Goal: Use online tool/utility: Utilize a website feature to perform a specific function

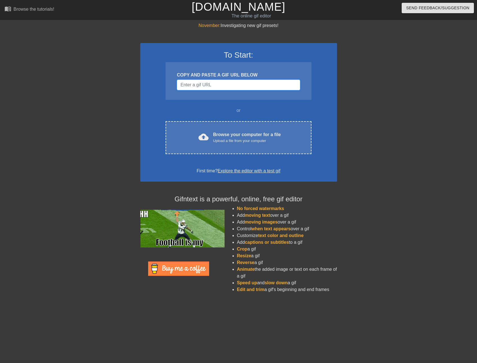
click at [225, 84] on input "Username" at bounding box center [238, 85] width 123 height 11
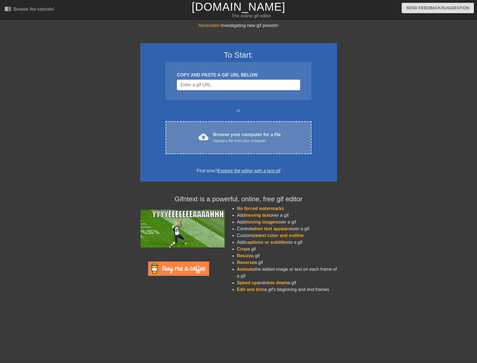
click at [236, 133] on div "Browse your computer for a file Upload a file from your computer" at bounding box center [247, 137] width 68 height 12
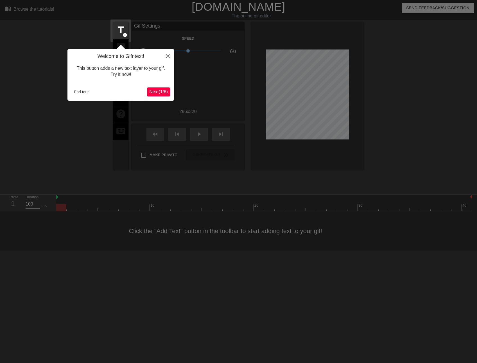
click at [153, 92] on span "Next ( 1 / 6 )" at bounding box center [158, 91] width 19 height 5
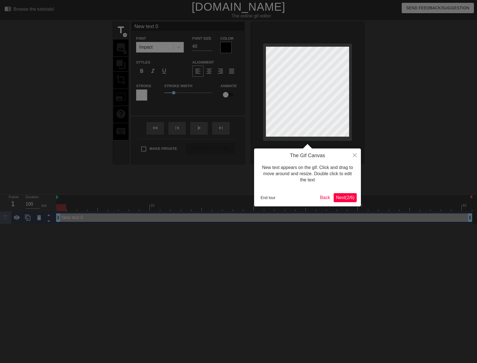
click at [341, 201] on button "Next ( 2 / 6 )" at bounding box center [345, 197] width 23 height 9
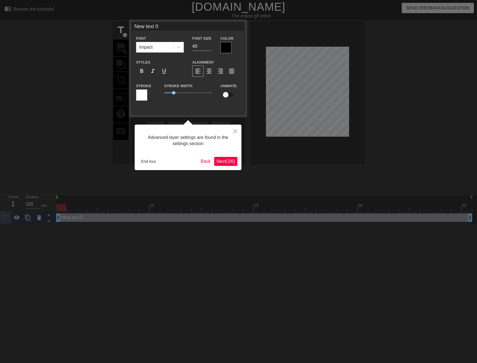
click at [225, 159] on span "Next ( 3 / 6 )" at bounding box center [225, 161] width 19 height 5
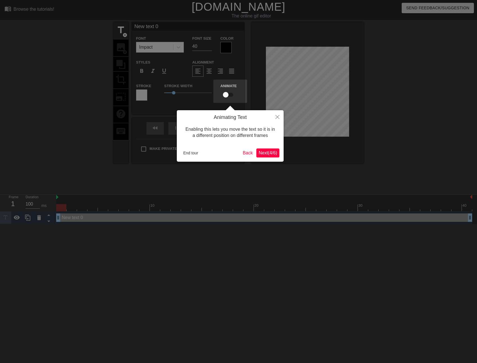
click at [272, 152] on span "Next ( 4 / 6 )" at bounding box center [267, 152] width 19 height 5
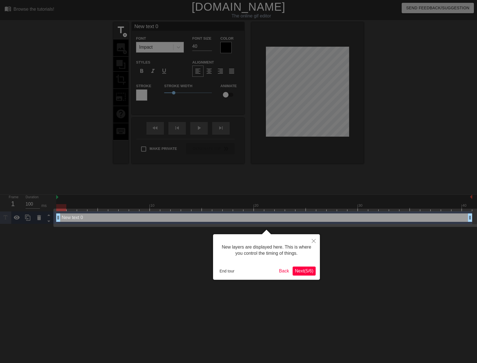
click at [296, 269] on span "Next ( 5 / 6 )" at bounding box center [304, 270] width 19 height 5
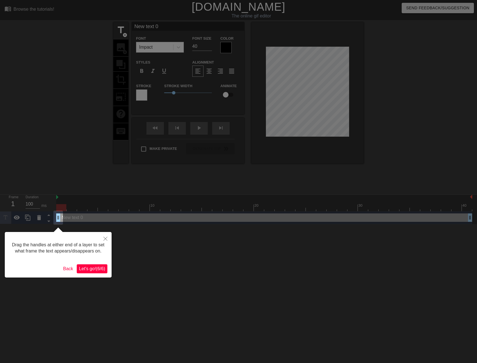
click at [89, 269] on span "Let's go! ( 6 / 6 )" at bounding box center [92, 268] width 26 height 5
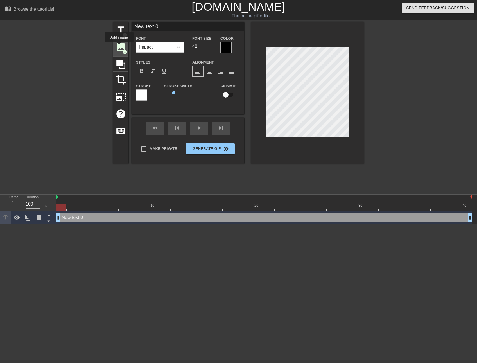
click at [119, 46] on span "image" at bounding box center [120, 47] width 11 height 11
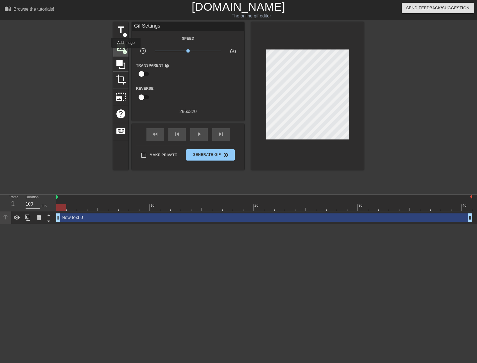
click at [124, 50] on span "add_circle" at bounding box center [124, 52] width 5 height 5
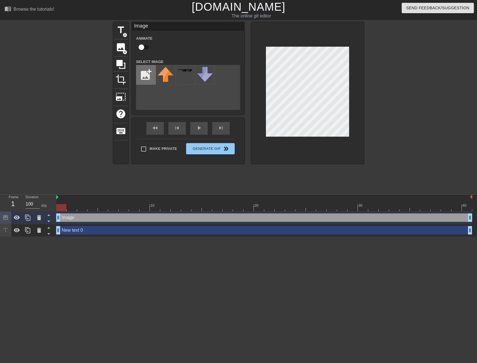
click at [151, 71] on input "file" at bounding box center [145, 74] width 19 height 19
click at [149, 78] on input "file" at bounding box center [145, 74] width 19 height 19
type input "C:\fakepath\100px-Tenna_funnytext_star.png.webp"
click at [170, 72] on img at bounding box center [166, 70] width 16 height 5
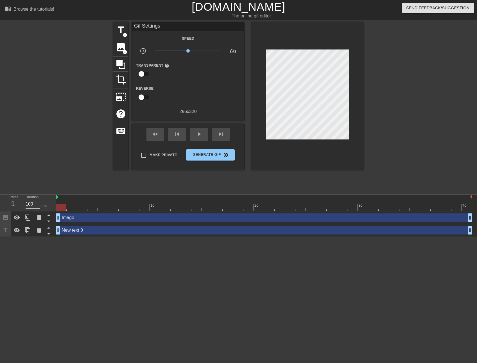
click at [173, 171] on div "title add_circle image add_circle crop photo_size_select_large help keyboard Gi…" at bounding box center [238, 106] width 250 height 169
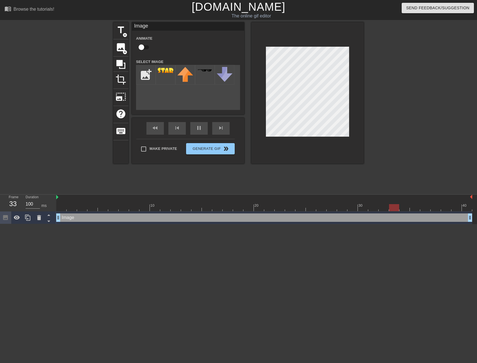
click at [441, 133] on div at bounding box center [412, 106] width 84 height 169
click at [144, 47] on input "checkbox" at bounding box center [141, 47] width 32 height 11
checkbox input "true"
click at [454, 124] on div at bounding box center [412, 106] width 84 height 169
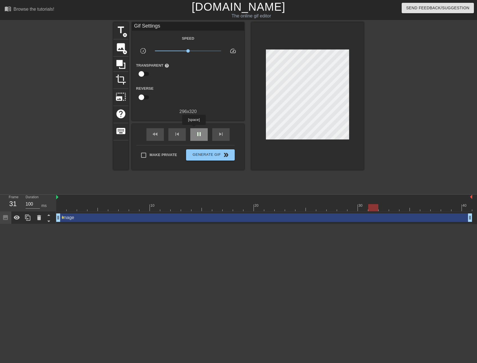
click at [194, 129] on div "pause" at bounding box center [198, 134] width 17 height 13
click at [204, 134] on div "play_arrow" at bounding box center [198, 134] width 17 height 13
click at [374, 217] on span "lens" at bounding box center [374, 217] width 3 height 3
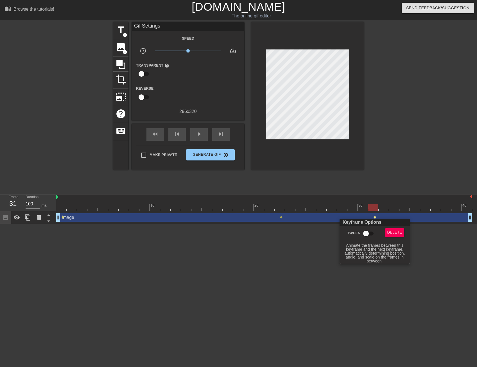
click at [366, 232] on input "Tween" at bounding box center [366, 233] width 32 height 11
checkbox input "true"
click at [282, 217] on div at bounding box center [238, 183] width 477 height 367
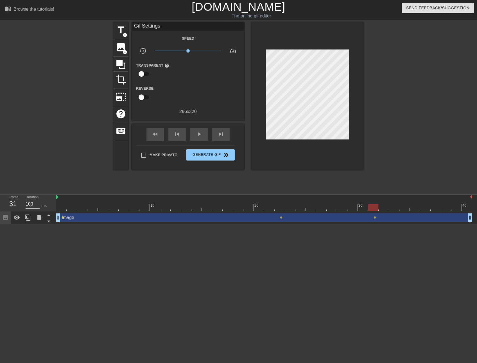
click at [281, 217] on span "lens" at bounding box center [281, 217] width 3 height 3
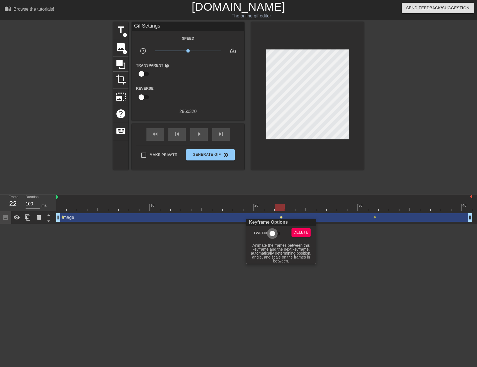
click at [271, 233] on input "Tween" at bounding box center [272, 233] width 32 height 11
checkbox input "true"
click at [281, 207] on div at bounding box center [238, 183] width 477 height 367
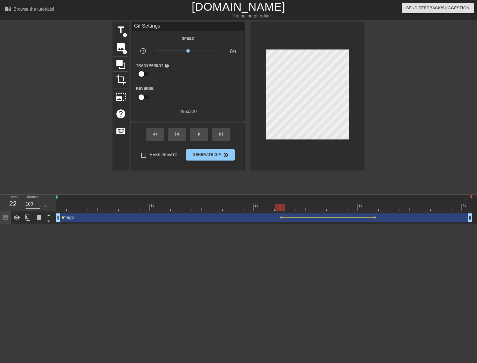
click at [389, 149] on div at bounding box center [412, 106] width 84 height 169
click at [381, 129] on div at bounding box center [412, 106] width 84 height 169
drag, startPoint x: 280, startPoint y: 217, endPoint x: 217, endPoint y: 217, distance: 63.2
click at [217, 217] on div "Image drag_handle drag_handle lens lens lens" at bounding box center [264, 217] width 416 height 8
click at [281, 216] on span "lens" at bounding box center [281, 217] width 3 height 3
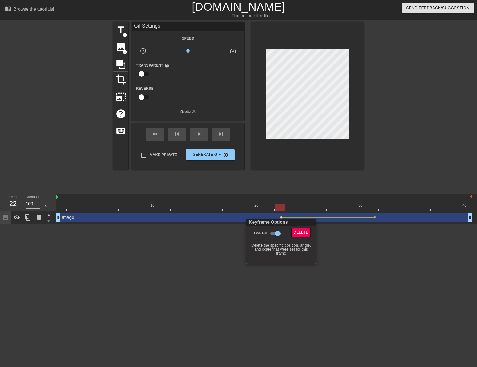
click at [308, 231] on button "Delete" at bounding box center [300, 232] width 19 height 9
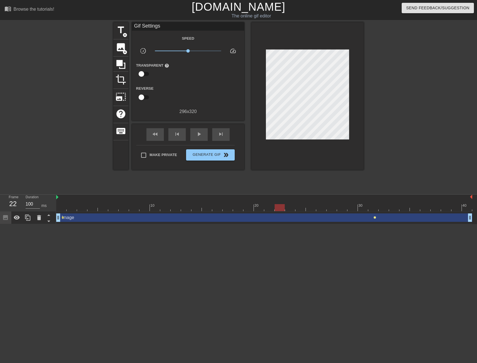
click at [375, 217] on span "lens" at bounding box center [374, 217] width 3 height 3
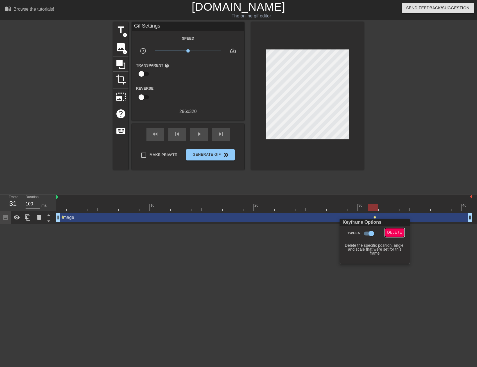
click at [397, 231] on span "Delete" at bounding box center [394, 232] width 15 height 6
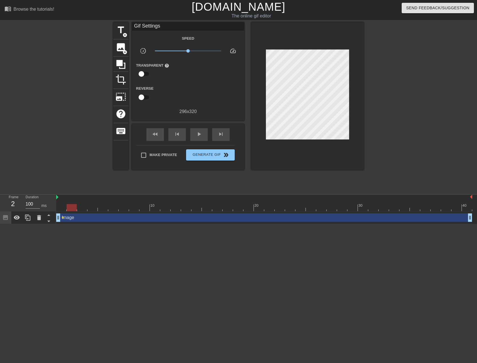
click at [77, 207] on div at bounding box center [264, 207] width 416 height 7
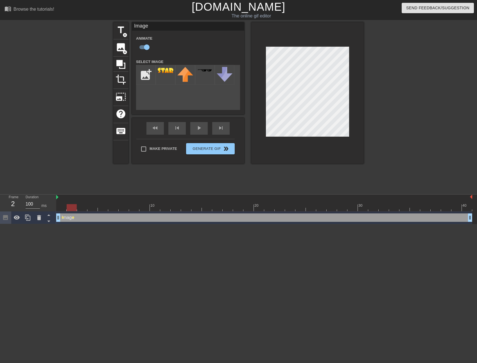
click at [114, 207] on div at bounding box center [264, 207] width 416 height 7
click at [94, 207] on div at bounding box center [264, 207] width 416 height 7
click at [116, 207] on div at bounding box center [264, 207] width 416 height 7
click at [138, 206] on div at bounding box center [264, 207] width 416 height 7
click at [155, 209] on div at bounding box center [264, 207] width 416 height 7
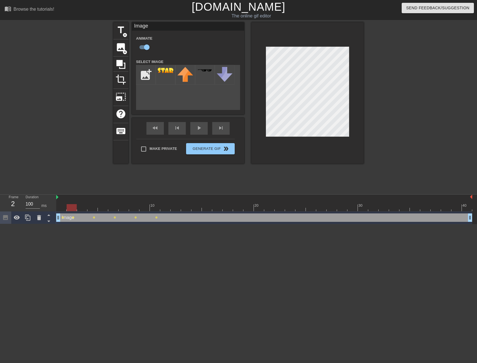
click at [71, 204] on div at bounding box center [264, 207] width 416 height 7
click at [157, 209] on div at bounding box center [264, 207] width 416 height 7
click at [74, 206] on div at bounding box center [264, 207] width 416 height 7
click at [71, 206] on div at bounding box center [72, 207] width 10 height 7
click at [30, 214] on div at bounding box center [27, 217] width 11 height 12
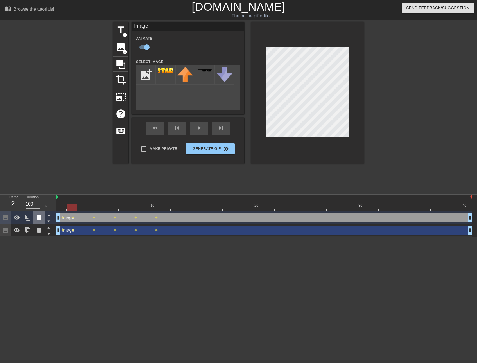
click at [35, 218] on div at bounding box center [38, 217] width 11 height 12
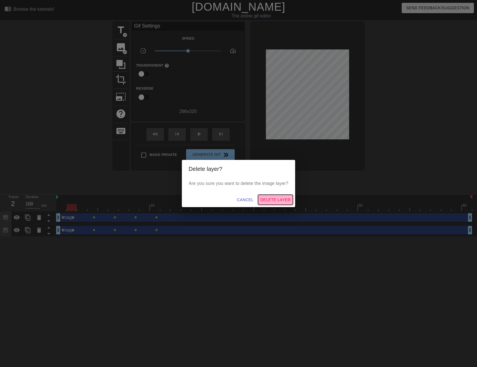
click at [287, 199] on span "Delete Layer" at bounding box center [275, 199] width 30 height 7
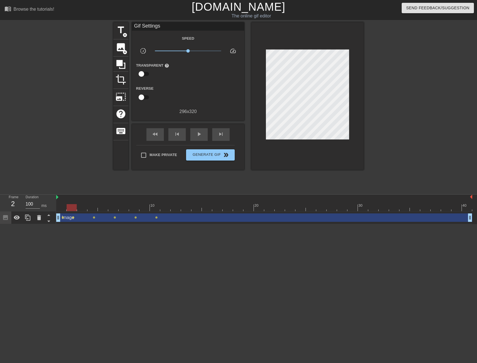
click at [76, 207] on div at bounding box center [72, 207] width 10 height 7
click at [73, 217] on span "lens" at bounding box center [73, 217] width 3 height 3
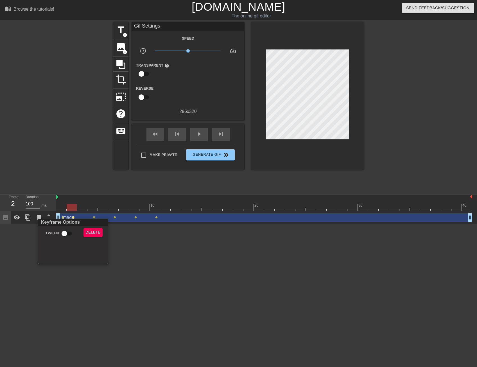
drag, startPoint x: 73, startPoint y: 217, endPoint x: 132, endPoint y: 205, distance: 60.8
click at [132, 205] on div at bounding box center [238, 183] width 477 height 367
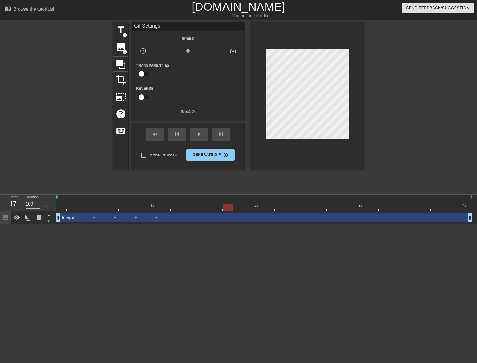
click at [63, 218] on span "lens" at bounding box center [63, 217] width 3 height 3
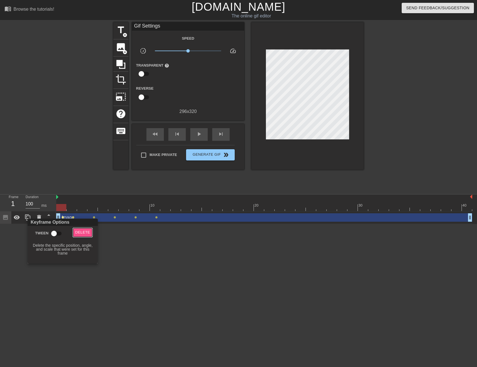
click at [85, 233] on span "Delete" at bounding box center [82, 232] width 15 height 6
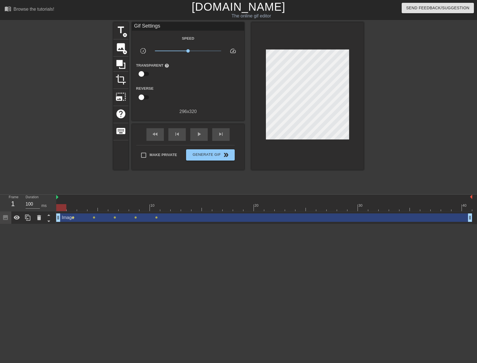
click at [62, 207] on div at bounding box center [264, 207] width 416 height 7
click at [156, 217] on span "lens" at bounding box center [156, 217] width 3 height 3
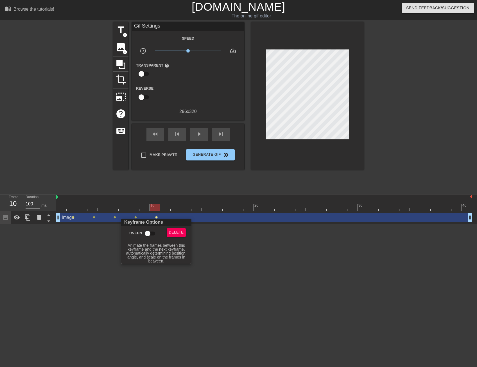
click at [148, 232] on input "Tween" at bounding box center [147, 233] width 32 height 11
checkbox input "true"
drag, startPoint x: 82, startPoint y: 230, endPoint x: 78, endPoint y: 225, distance: 6.2
click at [82, 230] on div at bounding box center [238, 183] width 477 height 367
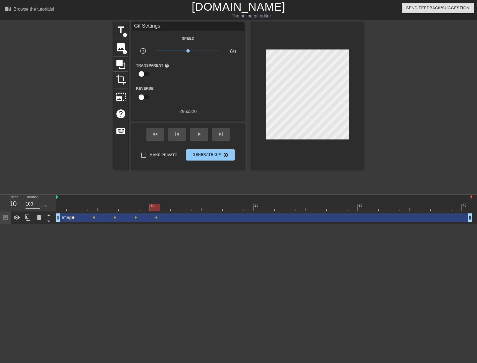
click at [73, 217] on span "lens" at bounding box center [73, 217] width 3 height 3
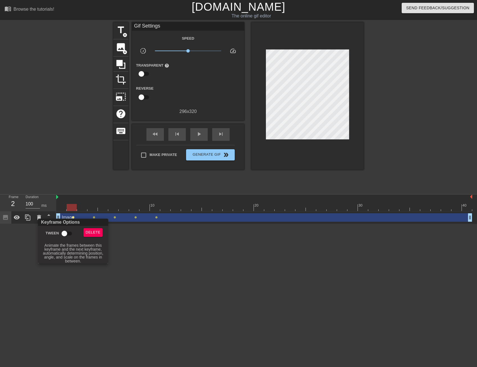
click at [64, 233] on input "Tween" at bounding box center [64, 233] width 32 height 11
checkbox input "true"
click at [212, 240] on div at bounding box center [238, 183] width 477 height 367
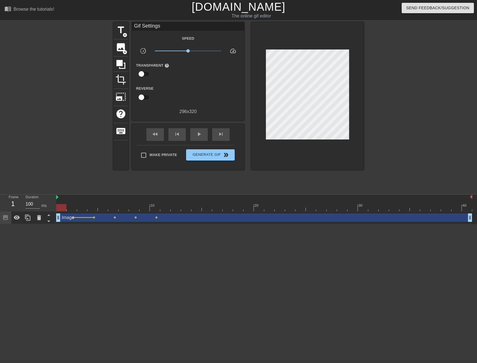
click at [66, 210] on div at bounding box center [264, 207] width 416 height 7
click at [115, 217] on span "lens" at bounding box center [115, 217] width 3 height 3
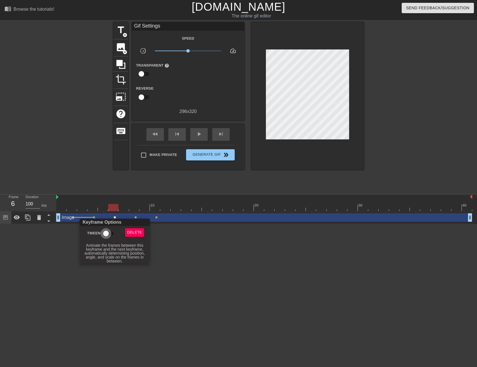
click at [107, 234] on input "Tween" at bounding box center [106, 233] width 32 height 11
checkbox input "true"
click at [156, 217] on div at bounding box center [238, 183] width 477 height 367
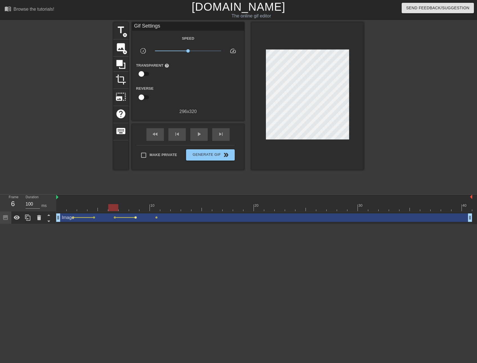
click at [135, 217] on span "lens" at bounding box center [135, 217] width 3 height 3
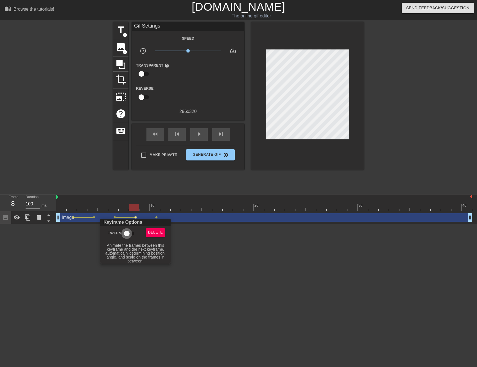
click at [128, 230] on input "Tween" at bounding box center [127, 233] width 32 height 11
checkbox input "true"
click at [94, 215] on div at bounding box center [238, 183] width 477 height 367
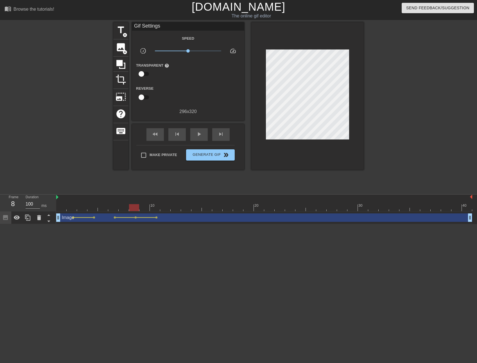
click at [94, 216] on span "lens" at bounding box center [94, 217] width 3 height 3
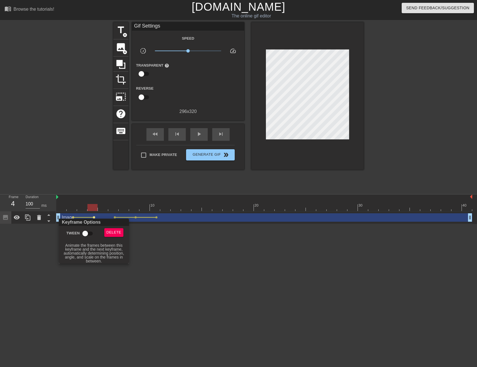
click at [85, 234] on input "Tween" at bounding box center [85, 233] width 32 height 11
checkbox input "true"
click at [176, 236] on div at bounding box center [238, 183] width 477 height 367
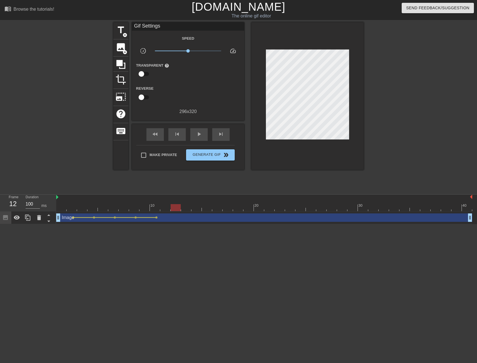
click at [69, 210] on div at bounding box center [264, 207] width 416 height 7
click at [95, 217] on span "lens" at bounding box center [94, 217] width 3 height 3
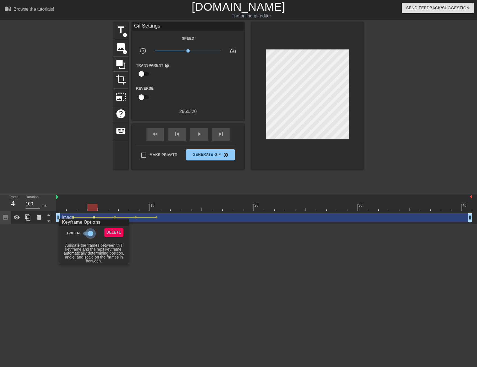
click at [89, 231] on input "Tween" at bounding box center [90, 233] width 32 height 11
checkbox input "false"
click at [165, 237] on div at bounding box center [238, 183] width 477 height 367
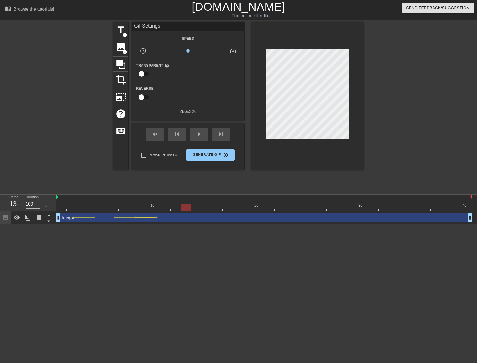
click at [137, 218] on div at bounding box center [146, 217] width 19 height 1
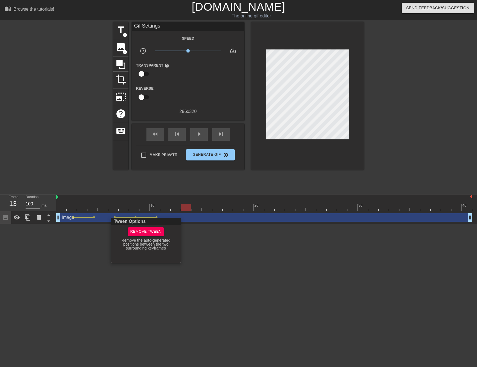
click at [135, 218] on div "Tween Options" at bounding box center [146, 221] width 72 height 7
click at [135, 216] on div at bounding box center [238, 183] width 477 height 367
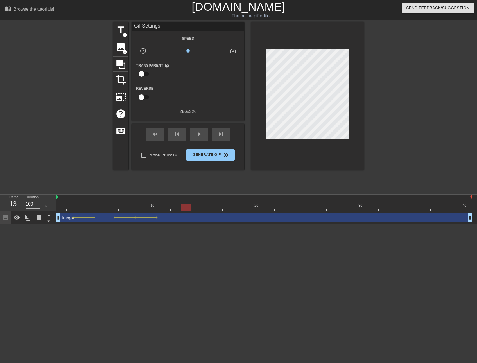
click at [135, 216] on span "lens" at bounding box center [135, 217] width 3 height 3
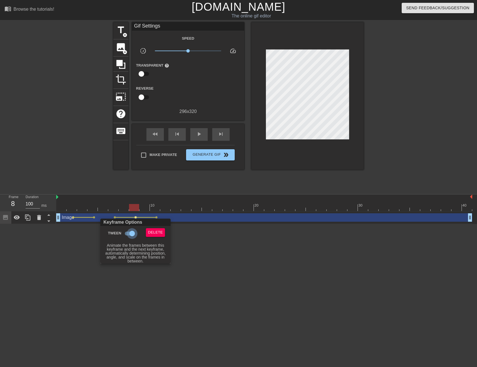
click at [126, 233] on input "Tween" at bounding box center [132, 233] width 32 height 11
checkbox input "false"
click at [249, 235] on div at bounding box center [238, 183] width 477 height 367
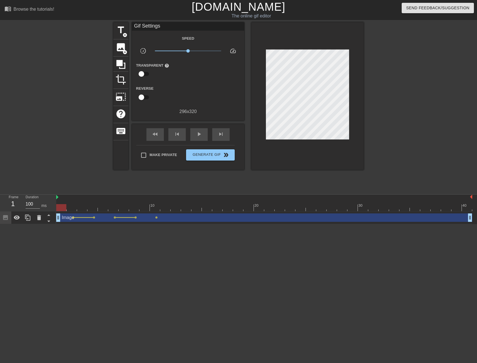
click at [63, 207] on div at bounding box center [264, 207] width 416 height 7
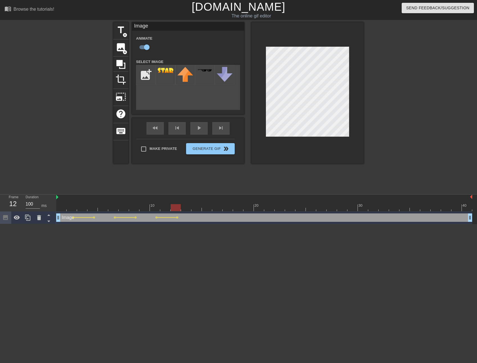
click at [286, 178] on div "title add_circle image add_circle crop photo_size_select_large help keyboard Im…" at bounding box center [238, 106] width 250 height 169
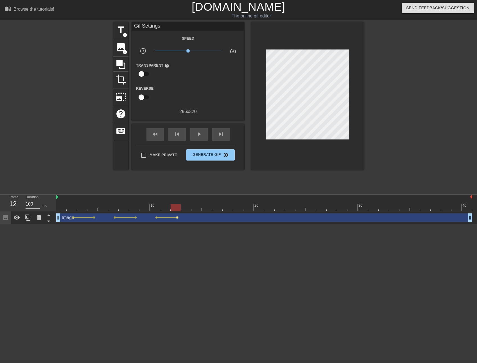
click at [178, 217] on span "lens" at bounding box center [177, 217] width 3 height 3
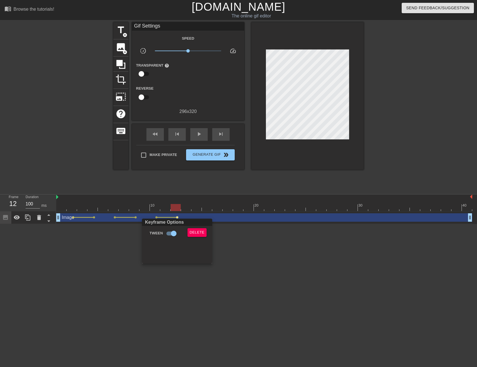
click at [178, 217] on div at bounding box center [238, 183] width 477 height 367
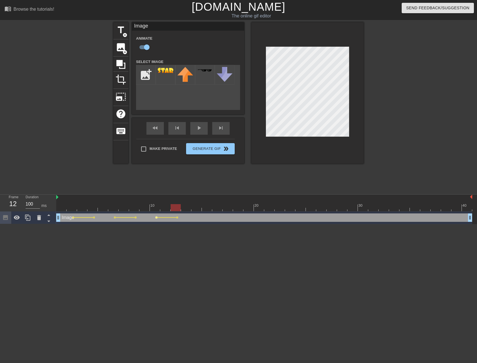
click at [155, 218] on span "lens" at bounding box center [156, 217] width 3 height 3
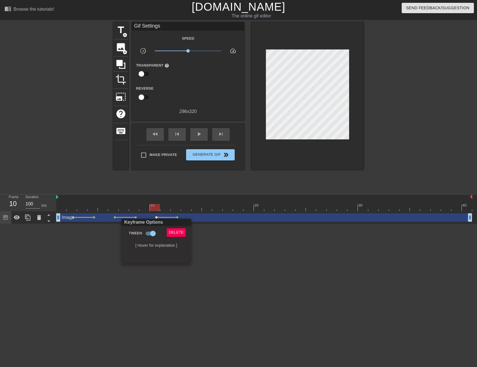
click at [182, 211] on div at bounding box center [238, 183] width 477 height 367
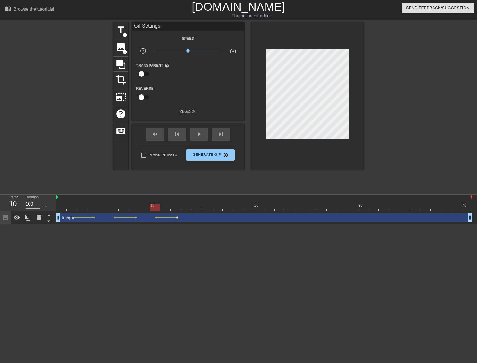
click at [177, 216] on span "lens" at bounding box center [177, 217] width 3 height 3
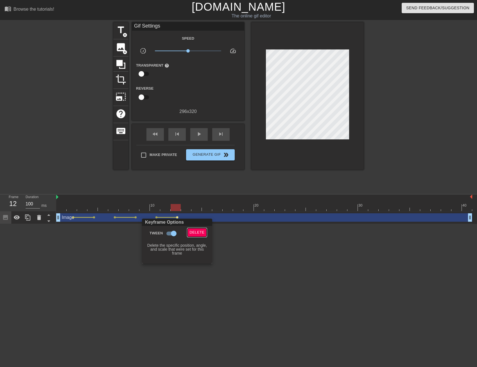
click at [195, 230] on span "Delete" at bounding box center [197, 232] width 15 height 6
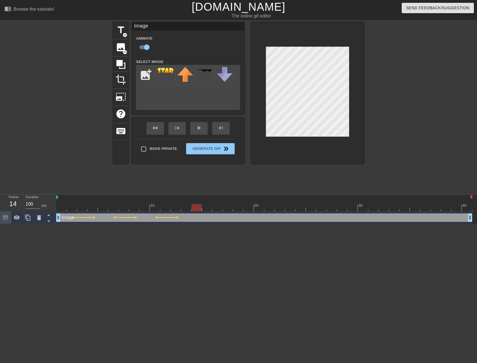
click at [201, 208] on div at bounding box center [264, 207] width 416 height 7
click at [219, 208] on div at bounding box center [264, 207] width 416 height 7
click at [238, 207] on div at bounding box center [264, 207] width 416 height 7
click at [260, 210] on div at bounding box center [264, 207] width 416 height 7
click at [277, 209] on div at bounding box center [264, 207] width 416 height 7
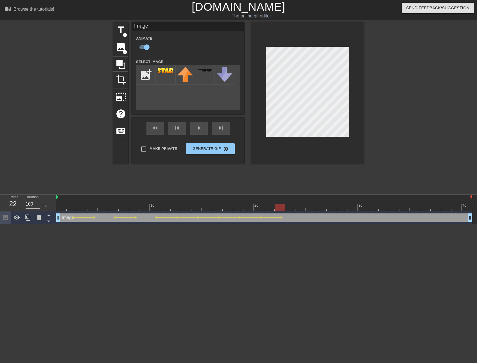
click at [301, 207] on div at bounding box center [264, 207] width 416 height 7
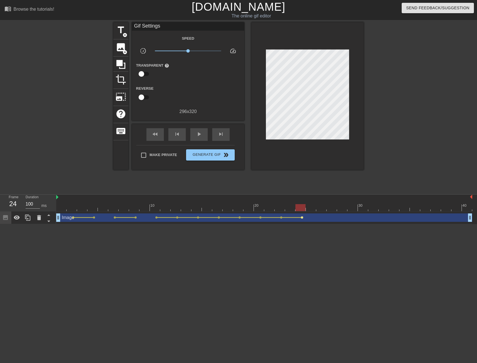
click at [301, 217] on span "lens" at bounding box center [302, 217] width 3 height 3
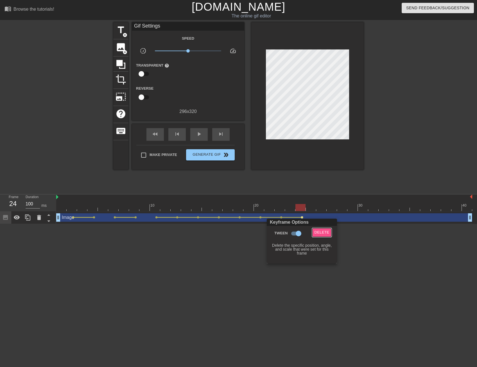
click at [322, 237] on button "Delete" at bounding box center [321, 232] width 19 height 9
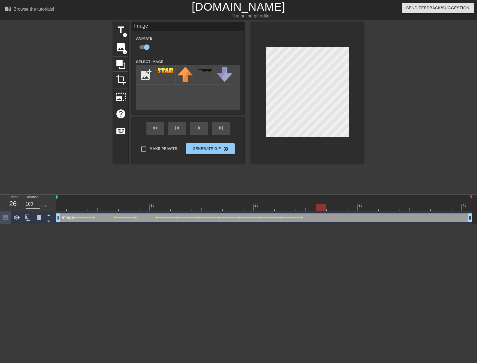
click at [322, 208] on div at bounding box center [264, 207] width 416 height 7
click at [352, 207] on div at bounding box center [264, 207] width 416 height 7
click at [346, 208] on div at bounding box center [264, 207] width 416 height 7
click at [364, 207] on div at bounding box center [264, 207] width 416 height 7
click at [382, 206] on div at bounding box center [264, 207] width 416 height 7
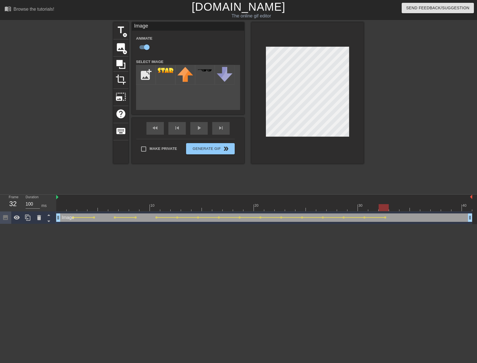
click at [403, 206] on div at bounding box center [264, 207] width 416 height 7
click at [426, 205] on div at bounding box center [264, 207] width 416 height 7
click at [450, 208] on div at bounding box center [264, 207] width 416 height 7
click at [467, 208] on div at bounding box center [264, 207] width 416 height 7
click at [415, 161] on div at bounding box center [412, 106] width 84 height 169
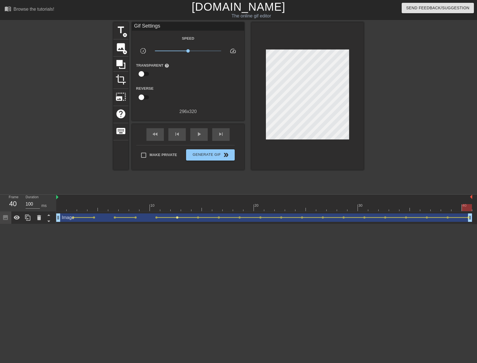
click at [177, 217] on span "lens" at bounding box center [177, 217] width 3 height 3
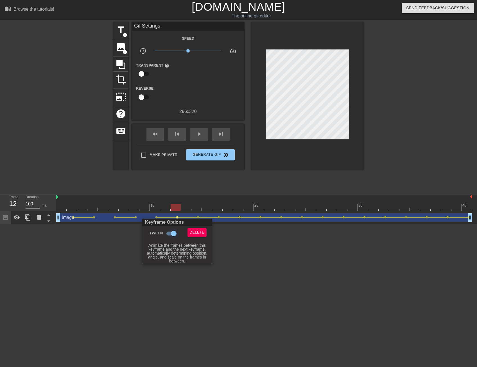
click at [171, 233] on input "Tween" at bounding box center [174, 233] width 32 height 11
checkbox input "false"
click at [219, 217] on div at bounding box center [238, 183] width 477 height 367
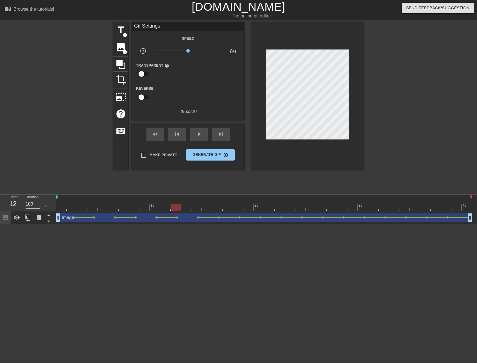
click at [219, 217] on span "lens" at bounding box center [218, 217] width 3 height 3
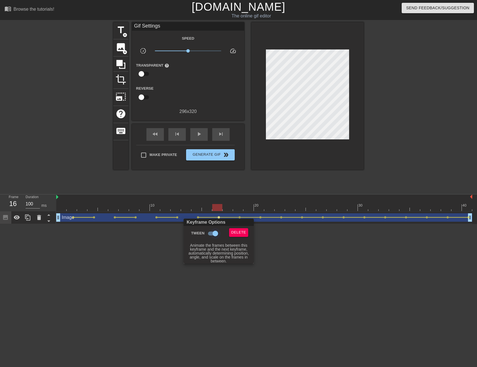
click at [209, 236] on input "Tween" at bounding box center [215, 233] width 32 height 11
checkbox input "false"
click at [259, 218] on div at bounding box center [238, 183] width 477 height 367
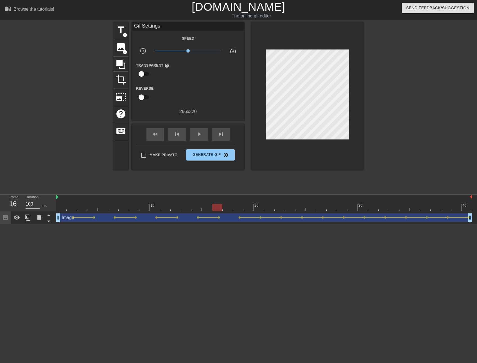
click at [261, 216] on span "lens" at bounding box center [260, 217] width 3 height 3
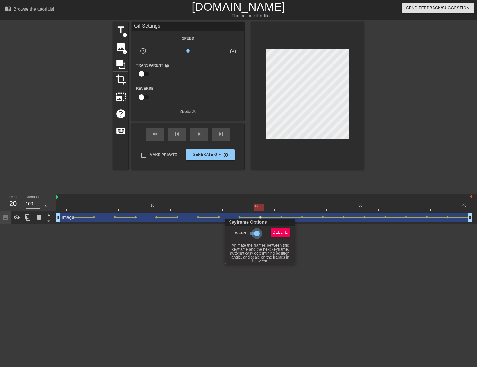
click at [251, 236] on input "Tween" at bounding box center [257, 233] width 32 height 11
checkbox input "false"
click at [305, 217] on div at bounding box center [238, 183] width 477 height 367
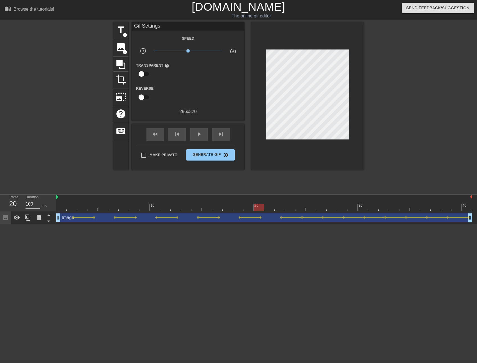
click at [301, 217] on span "lens" at bounding box center [302, 217] width 3 height 3
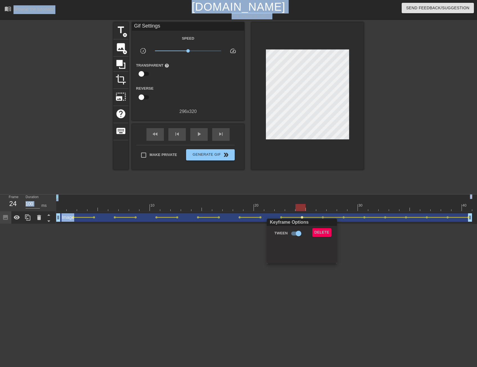
click at [301, 217] on div at bounding box center [238, 183] width 477 height 367
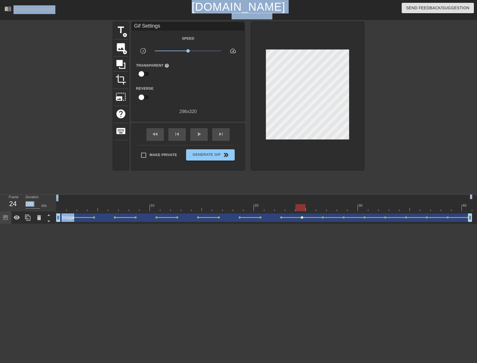
click at [302, 217] on span "lens" at bounding box center [302, 217] width 3 height 3
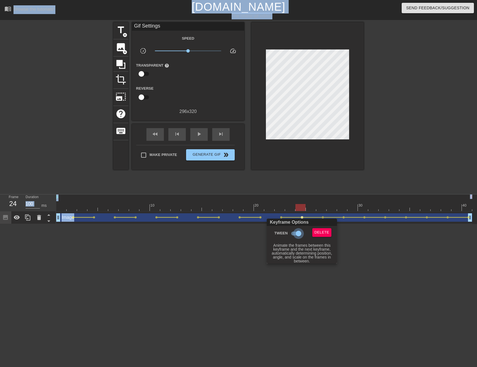
click at [294, 232] on input "Tween" at bounding box center [298, 233] width 32 height 11
checkbox input "false"
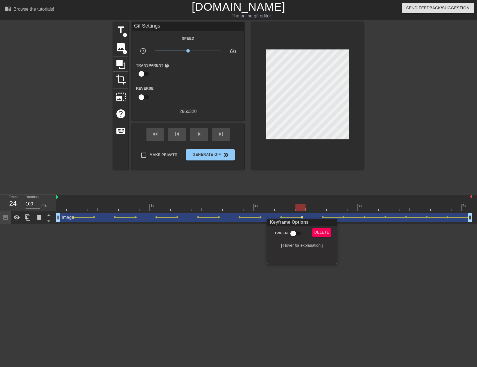
click at [342, 217] on div at bounding box center [238, 183] width 477 height 367
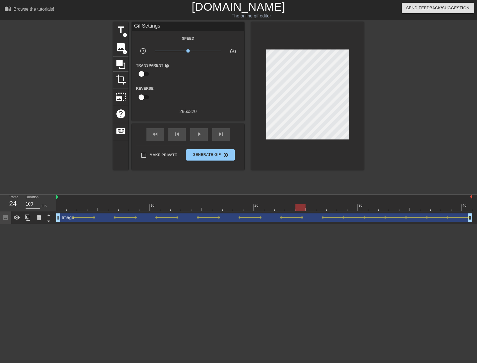
click at [344, 217] on span "lens" at bounding box center [343, 217] width 3 height 3
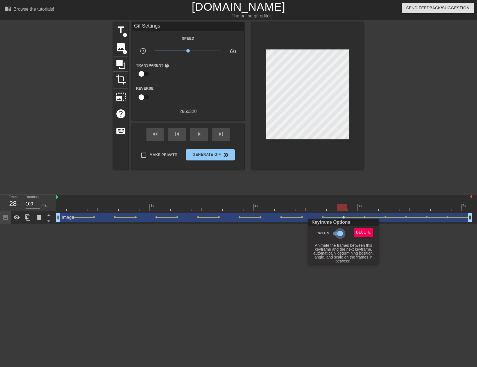
click at [337, 233] on input "Tween" at bounding box center [340, 233] width 32 height 11
checkbox input "false"
click at [397, 227] on div at bounding box center [238, 183] width 477 height 367
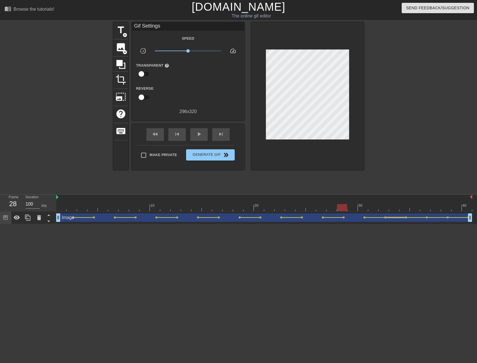
click at [386, 217] on div at bounding box center [395, 217] width 19 height 1
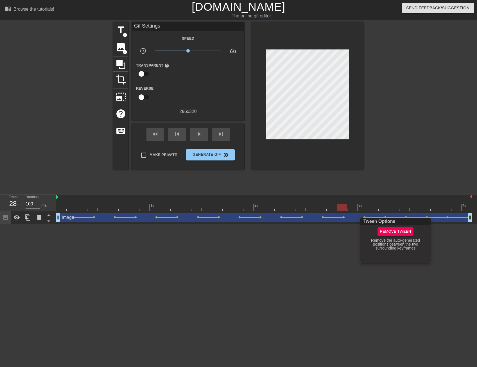
click at [340, 242] on div at bounding box center [238, 183] width 477 height 367
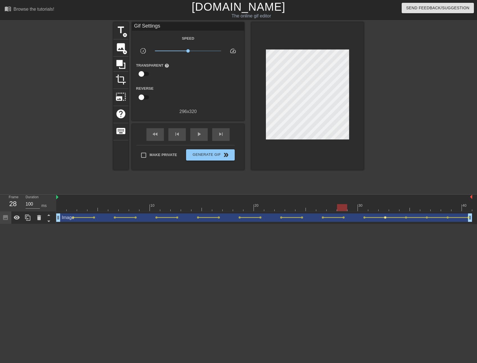
click at [385, 218] on span "lens" at bounding box center [385, 217] width 3 height 3
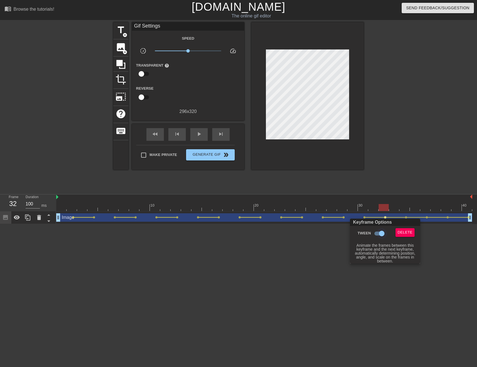
click at [379, 231] on input "Tween" at bounding box center [382, 233] width 32 height 11
checkbox input "false"
click at [428, 218] on div at bounding box center [238, 183] width 477 height 367
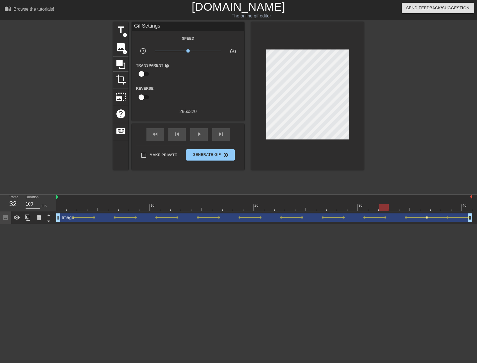
click at [425, 216] on span "lens" at bounding box center [426, 217] width 3 height 3
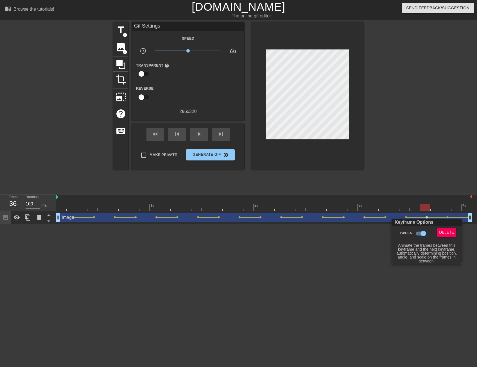
click at [418, 234] on input "Tween" at bounding box center [423, 233] width 32 height 11
checkbox input "false"
click at [460, 216] on div at bounding box center [238, 183] width 477 height 367
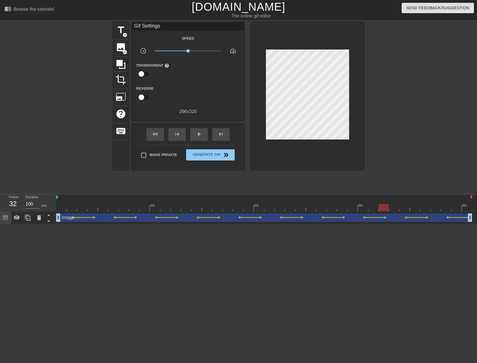
click at [285, 210] on div at bounding box center [264, 207] width 416 height 7
click at [281, 209] on div at bounding box center [264, 207] width 416 height 7
click at [287, 209] on div at bounding box center [264, 207] width 416 height 7
click at [289, 217] on div at bounding box center [291, 217] width 19 height 1
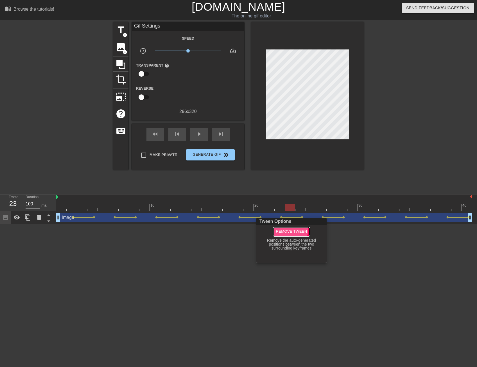
click at [291, 229] on span "Remove Tween" at bounding box center [291, 231] width 31 height 6
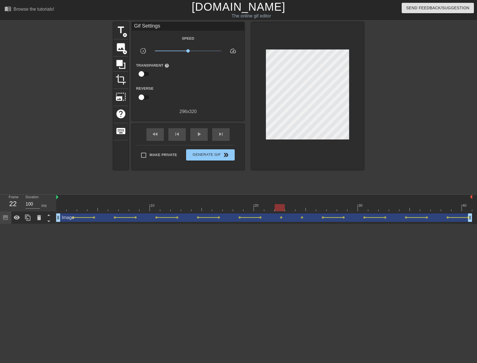
click at [279, 209] on div at bounding box center [264, 207] width 416 height 7
click at [420, 210] on div at bounding box center [264, 207] width 416 height 7
click at [398, 205] on div at bounding box center [264, 207] width 416 height 7
click at [414, 207] on div at bounding box center [264, 207] width 416 height 7
click at [405, 207] on div at bounding box center [264, 207] width 416 height 7
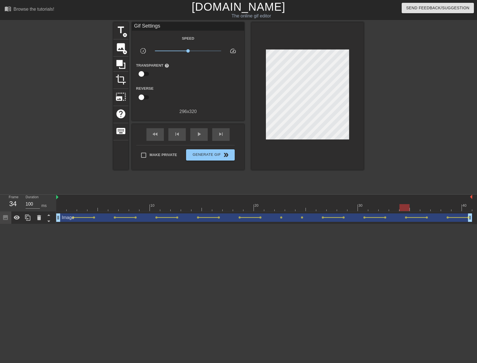
click at [416, 218] on div "Image drag_handle drag_handle" at bounding box center [264, 217] width 416 height 8
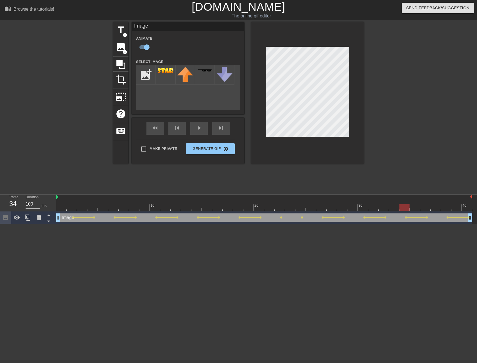
click at [416, 215] on div "Image drag_handle drag_handle" at bounding box center [264, 217] width 416 height 8
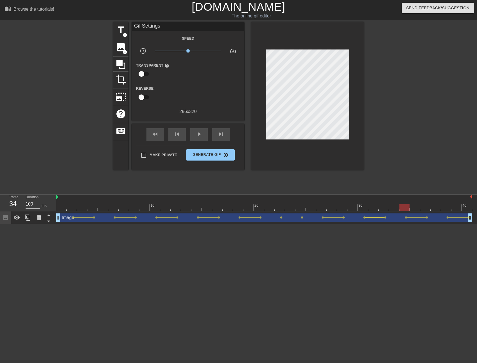
click at [373, 217] on div at bounding box center [374, 217] width 19 height 1
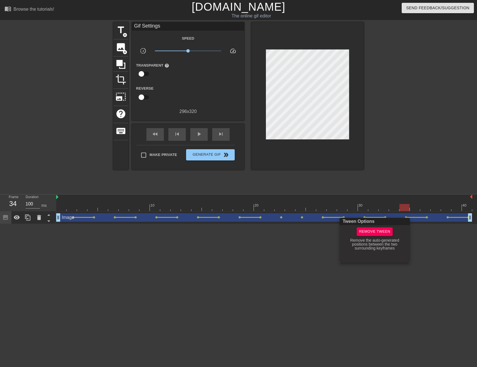
drag, startPoint x: 419, startPoint y: 235, endPoint x: 417, endPoint y: 223, distance: 13.2
click at [419, 234] on div at bounding box center [238, 183] width 477 height 367
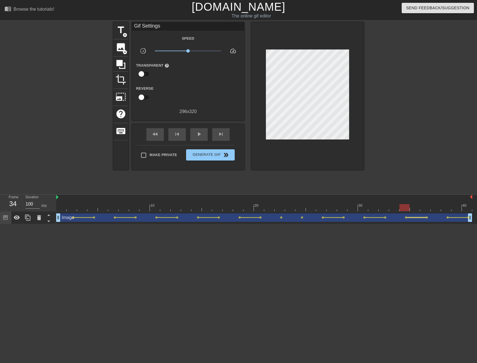
click at [417, 217] on div at bounding box center [416, 217] width 19 height 1
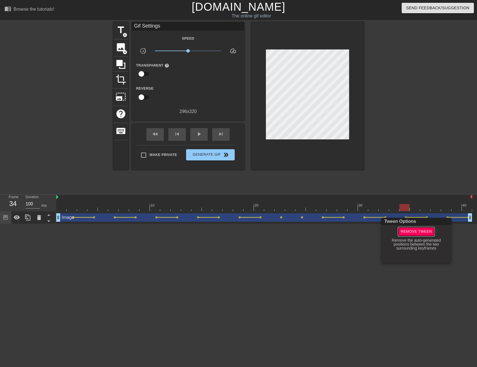
click at [416, 231] on span "Remove Tween" at bounding box center [415, 231] width 31 height 6
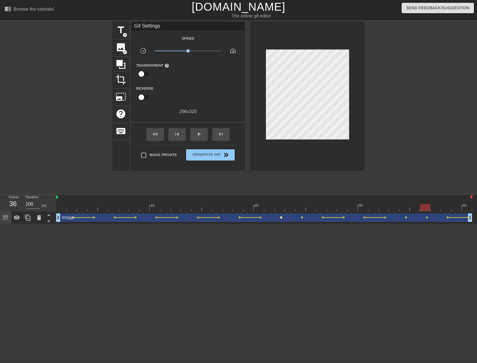
click at [282, 218] on span "lens" at bounding box center [281, 217] width 3 height 3
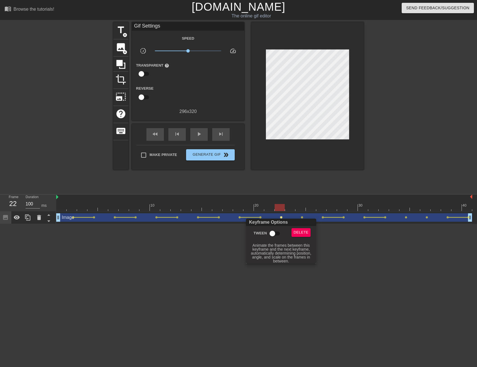
click at [269, 233] on input "Tween" at bounding box center [272, 233] width 32 height 11
checkbox input "true"
drag, startPoint x: 335, startPoint y: 232, endPoint x: 303, endPoint y: 218, distance: 34.6
click at [334, 231] on div at bounding box center [238, 183] width 477 height 367
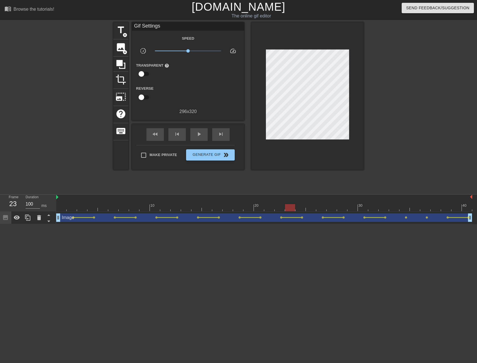
click at [289, 207] on div at bounding box center [264, 207] width 416 height 7
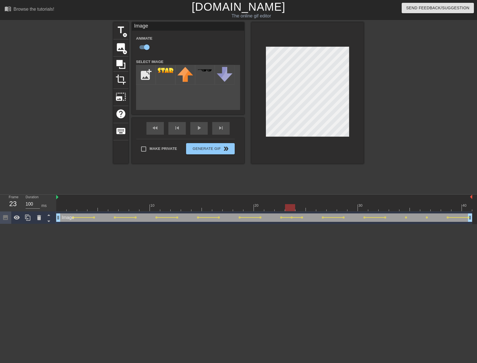
click at [245, 105] on div "title add_circle image add_circle crop photo_size_select_large help keyboard Im…" at bounding box center [238, 92] width 250 height 141
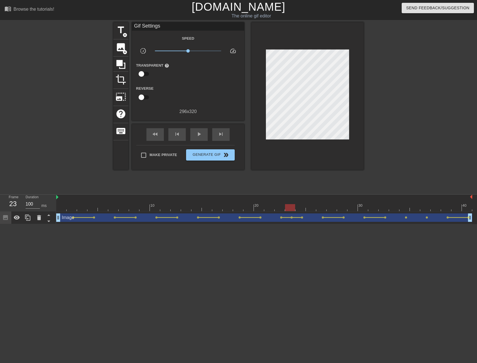
click at [433, 151] on div at bounding box center [412, 106] width 84 height 169
click at [275, 207] on div at bounding box center [264, 207] width 416 height 7
click at [273, 207] on div at bounding box center [264, 207] width 416 height 7
click at [291, 207] on div at bounding box center [264, 207] width 416 height 7
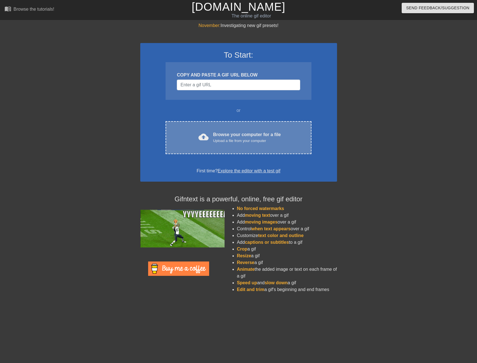
click at [259, 134] on div "Browse your computer for a file Upload a file from your computer" at bounding box center [247, 137] width 68 height 12
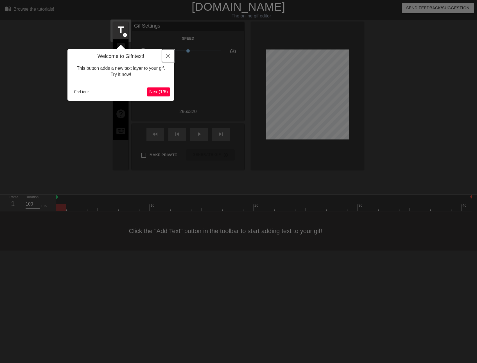
click at [169, 57] on icon "Close" at bounding box center [168, 56] width 4 height 4
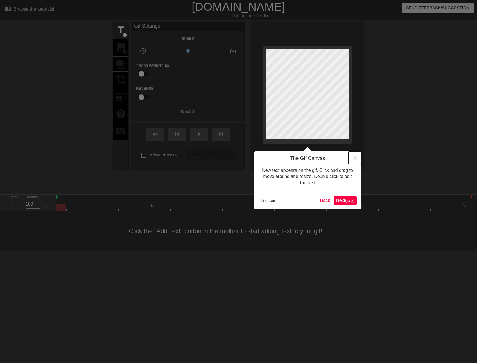
click at [357, 160] on button "Close" at bounding box center [354, 157] width 12 height 13
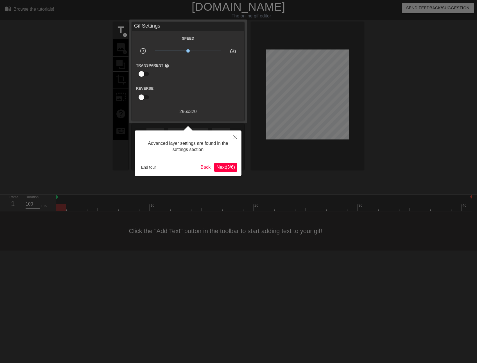
click at [221, 168] on span "Next ( 3 / 6 )" at bounding box center [225, 167] width 19 height 5
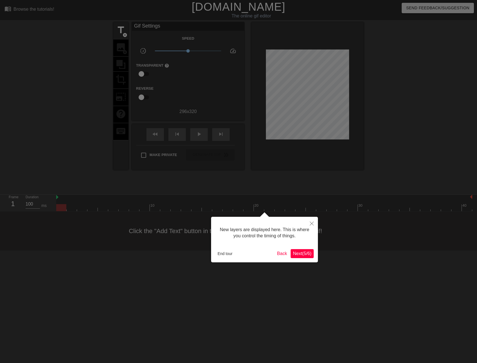
scroll to position [5, 0]
click at [221, 168] on div at bounding box center [238, 181] width 477 height 363
click at [299, 251] on span "Next ( 5 / 6 )" at bounding box center [302, 253] width 19 height 5
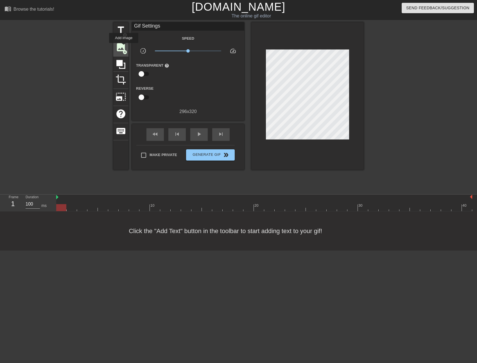
click at [124, 47] on span "image" at bounding box center [120, 47] width 11 height 11
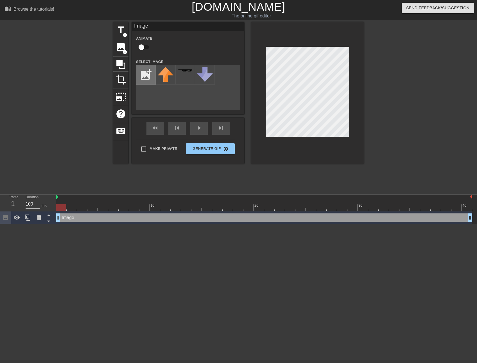
click at [146, 74] on input "file" at bounding box center [145, 74] width 19 height 19
type input "C:\fakepath\100px-Tenna_funnytext_star.png.webp"
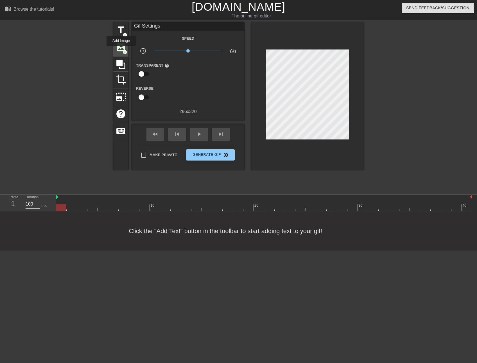
click at [121, 50] on span "image" at bounding box center [120, 47] width 11 height 11
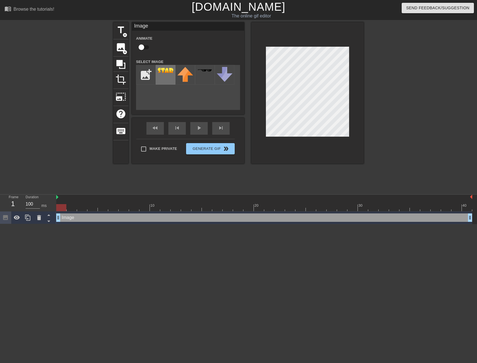
click at [168, 74] on div at bounding box center [166, 75] width 20 height 20
click at [385, 101] on div at bounding box center [412, 106] width 84 height 169
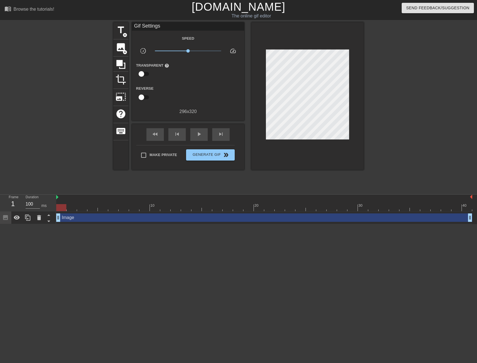
click at [414, 117] on div at bounding box center [412, 106] width 84 height 169
click at [205, 157] on span "Generate Gif double_arrow" at bounding box center [210, 154] width 44 height 7
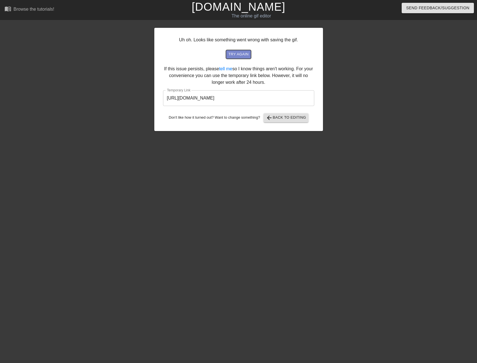
click at [246, 53] on span "try again" at bounding box center [238, 54] width 20 height 6
drag, startPoint x: 290, startPoint y: 99, endPoint x: 125, endPoint y: 87, distance: 165.9
click at [125, 87] on div "Uh oh. Looks like something went wrong with saving the gif. try again If this i…" at bounding box center [238, 106] width 477 height 169
